Goal: Task Accomplishment & Management: Use online tool/utility

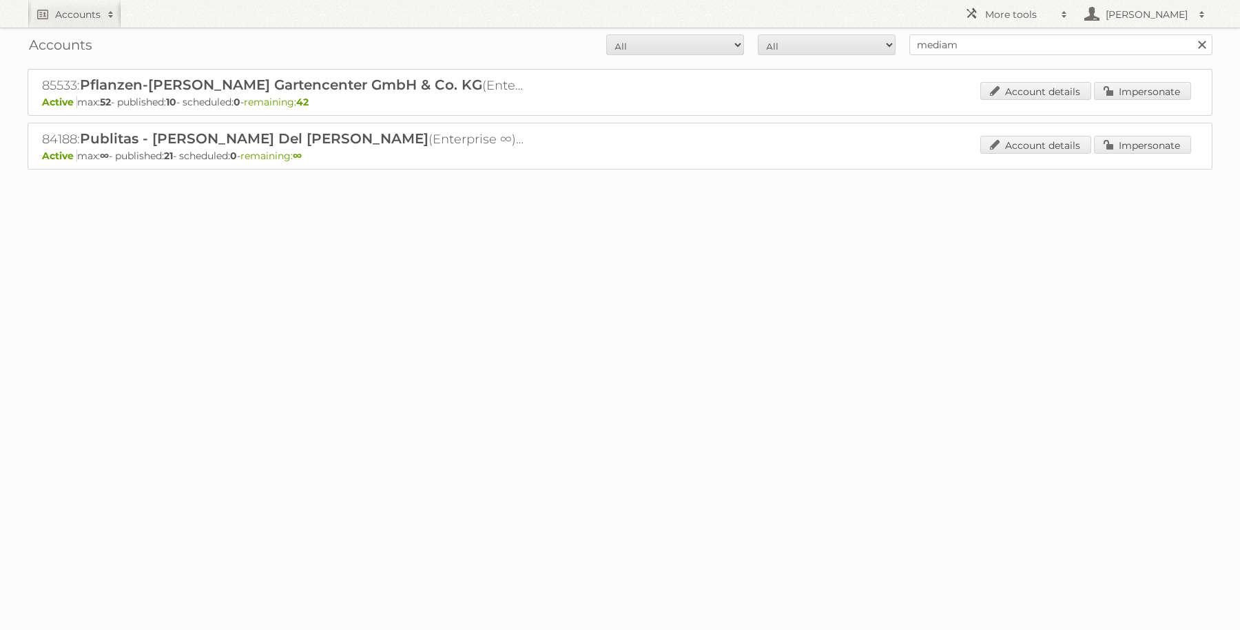
click at [951, 43] on input "mediam" at bounding box center [1060, 44] width 303 height 21
type input "karwei"
click at [1191, 34] on input "Search" at bounding box center [1201, 44] width 21 height 21
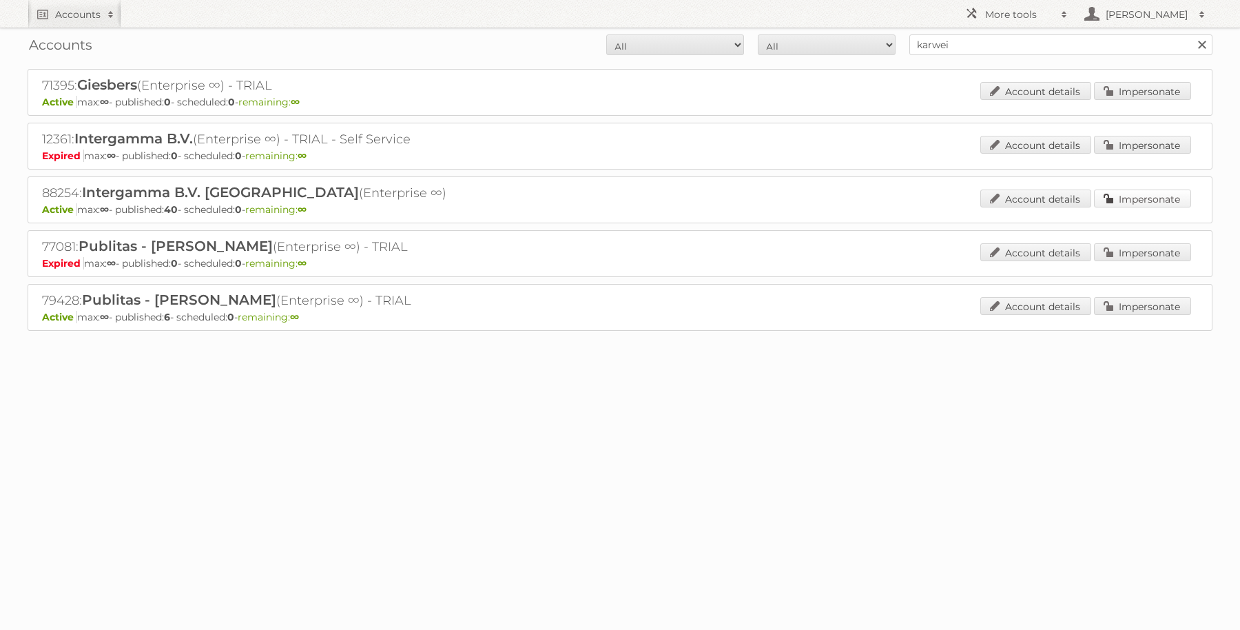
click at [1162, 195] on link "Impersonate" at bounding box center [1142, 198] width 97 height 18
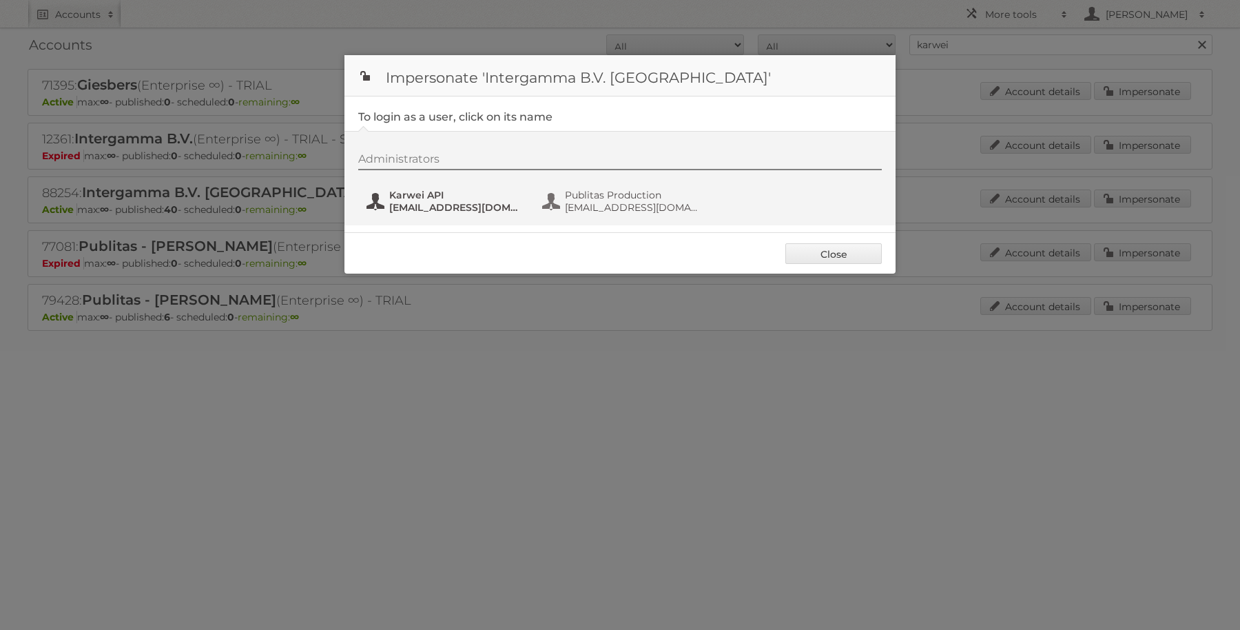
click at [428, 204] on span "[EMAIL_ADDRESS][DOMAIN_NAME]" at bounding box center [456, 207] width 134 height 12
